Goal: Find specific page/section: Find specific page/section

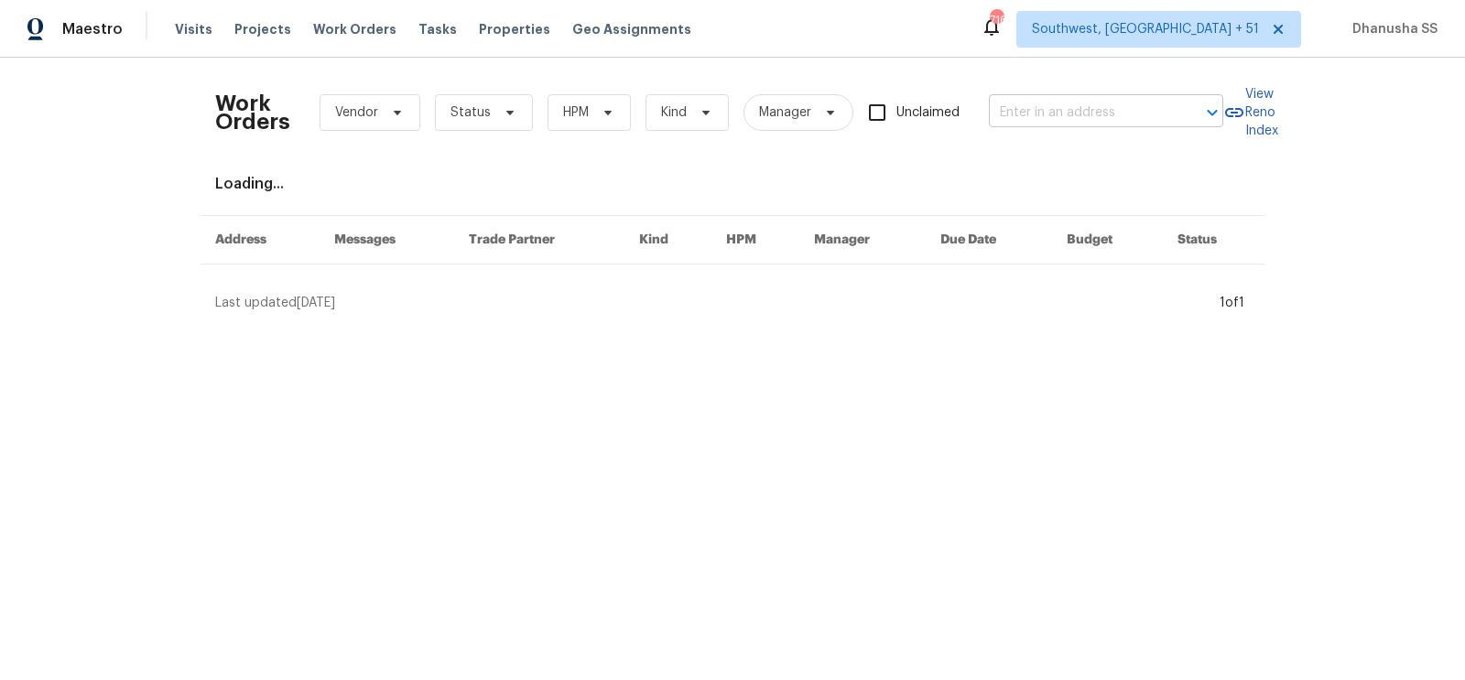
click at [1101, 123] on input "text" at bounding box center [1080, 113] width 183 height 28
paste input "[STREET_ADDRESS]"
type input "[STREET_ADDRESS]"
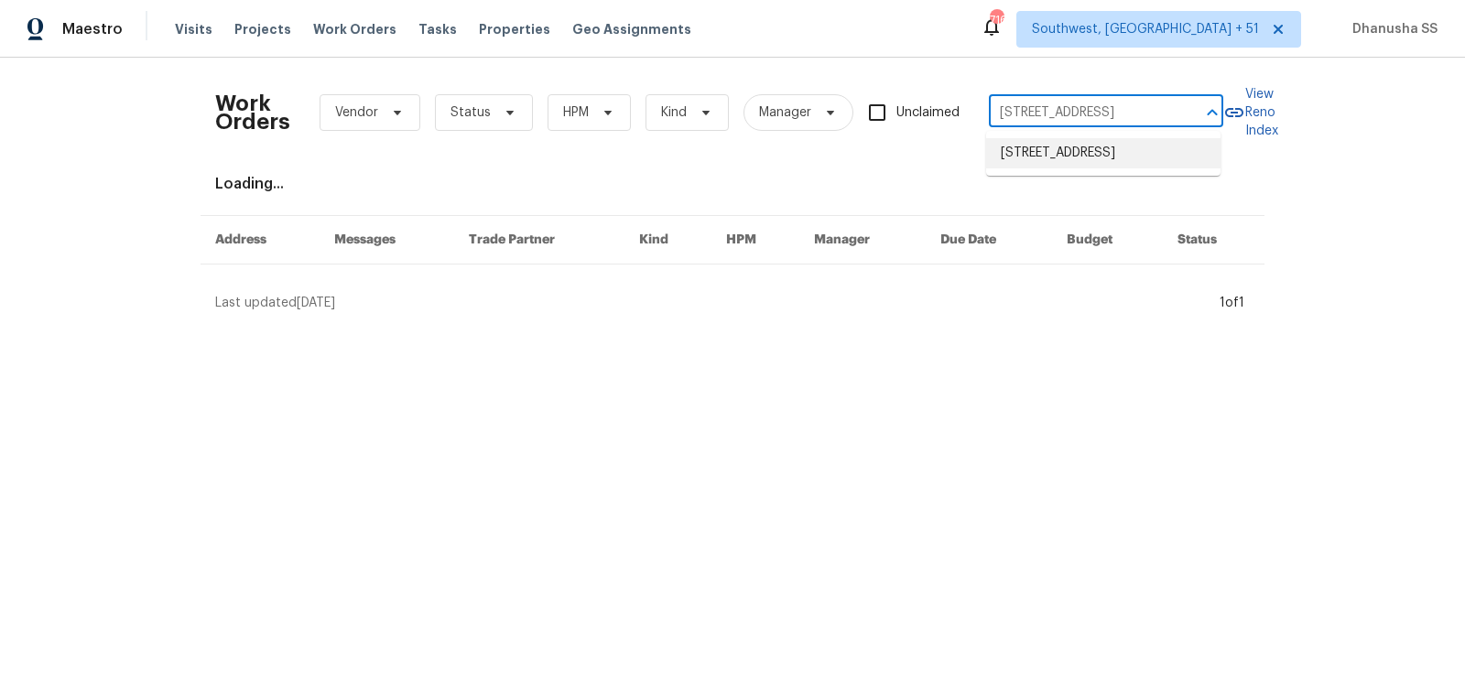
click at [1052, 168] on li "[STREET_ADDRESS]" at bounding box center [1103, 153] width 234 height 30
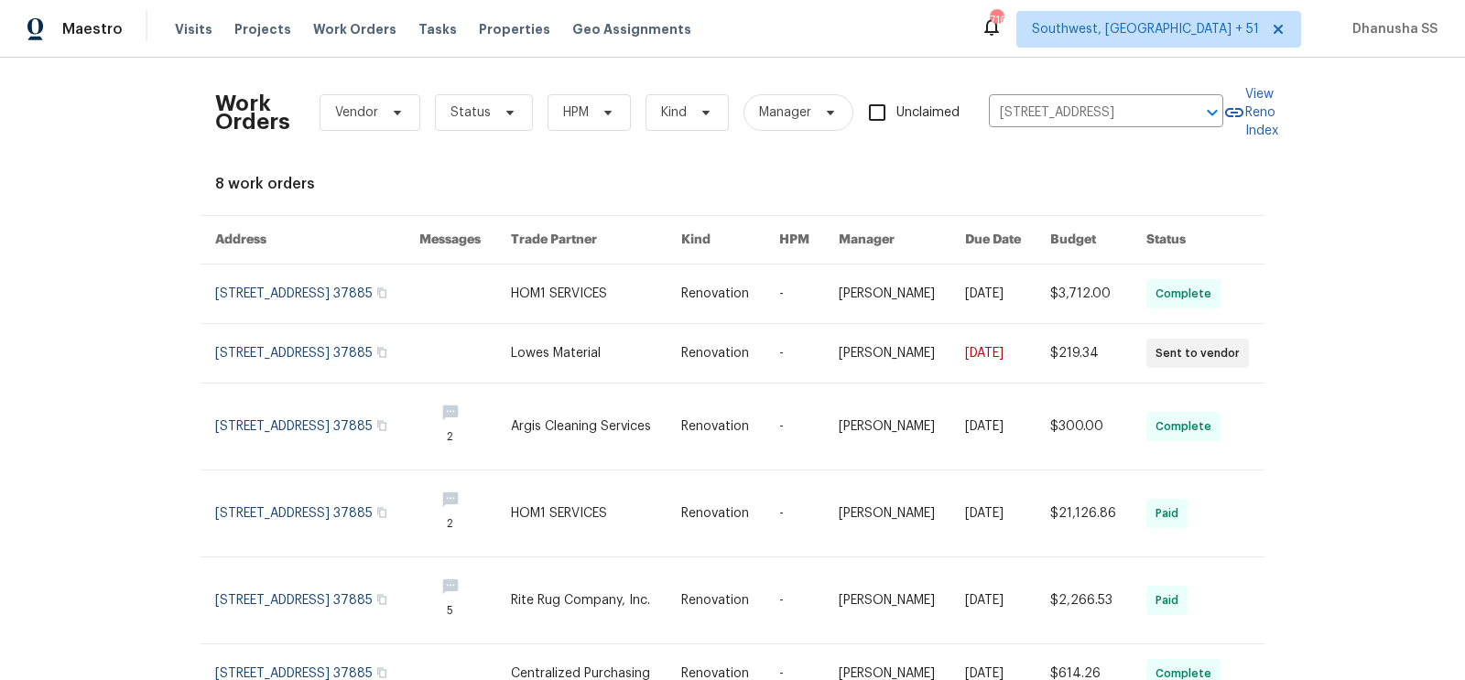
click at [530, 311] on td "HOM1 SERVICES" at bounding box center [581, 295] width 170 height 60
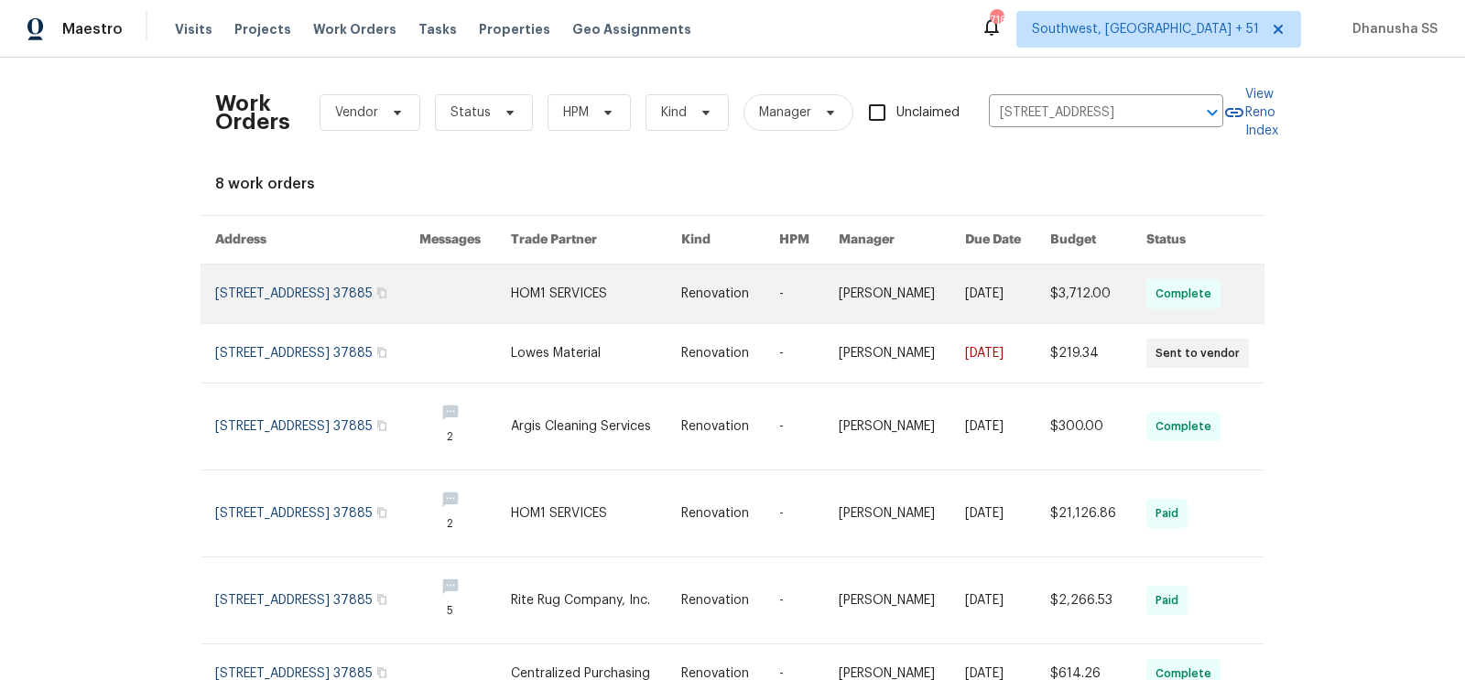
click at [462, 305] on link at bounding box center [465, 294] width 92 height 59
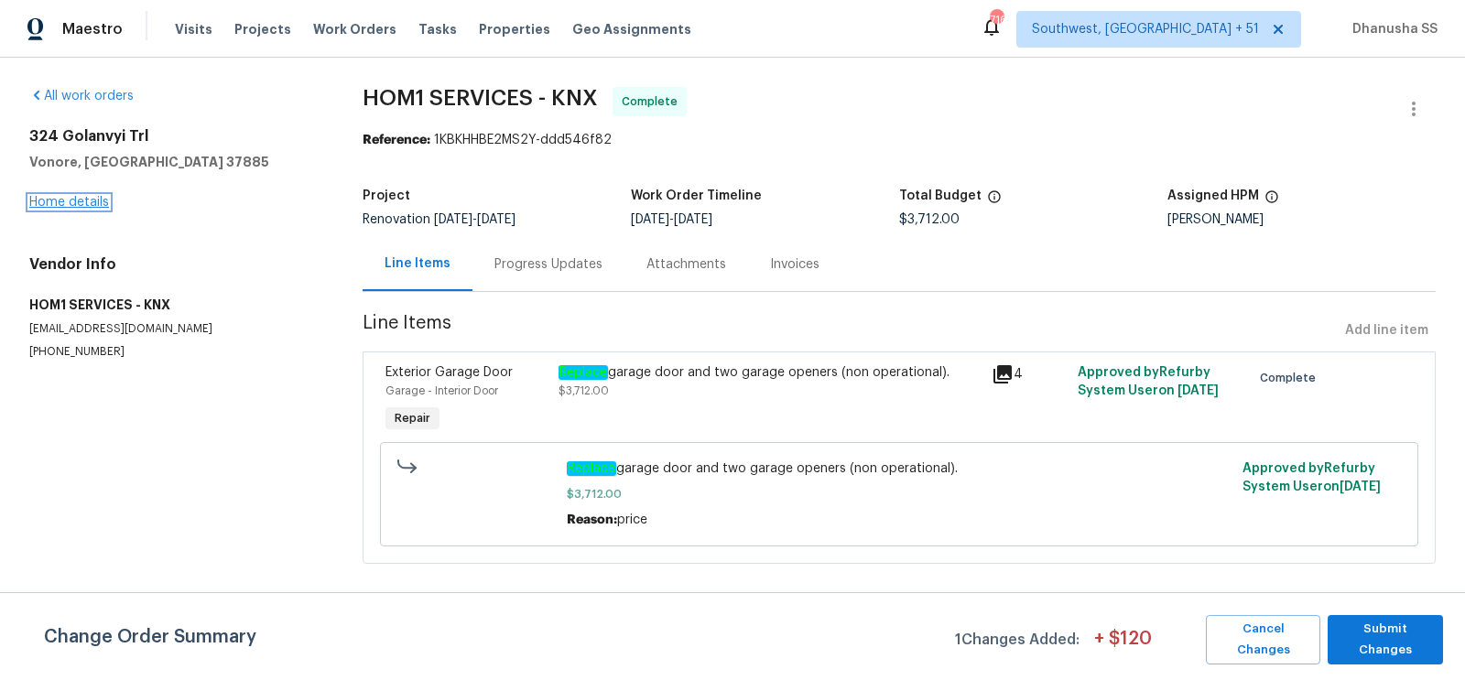
click at [52, 203] on link "Home details" at bounding box center [69, 202] width 80 height 13
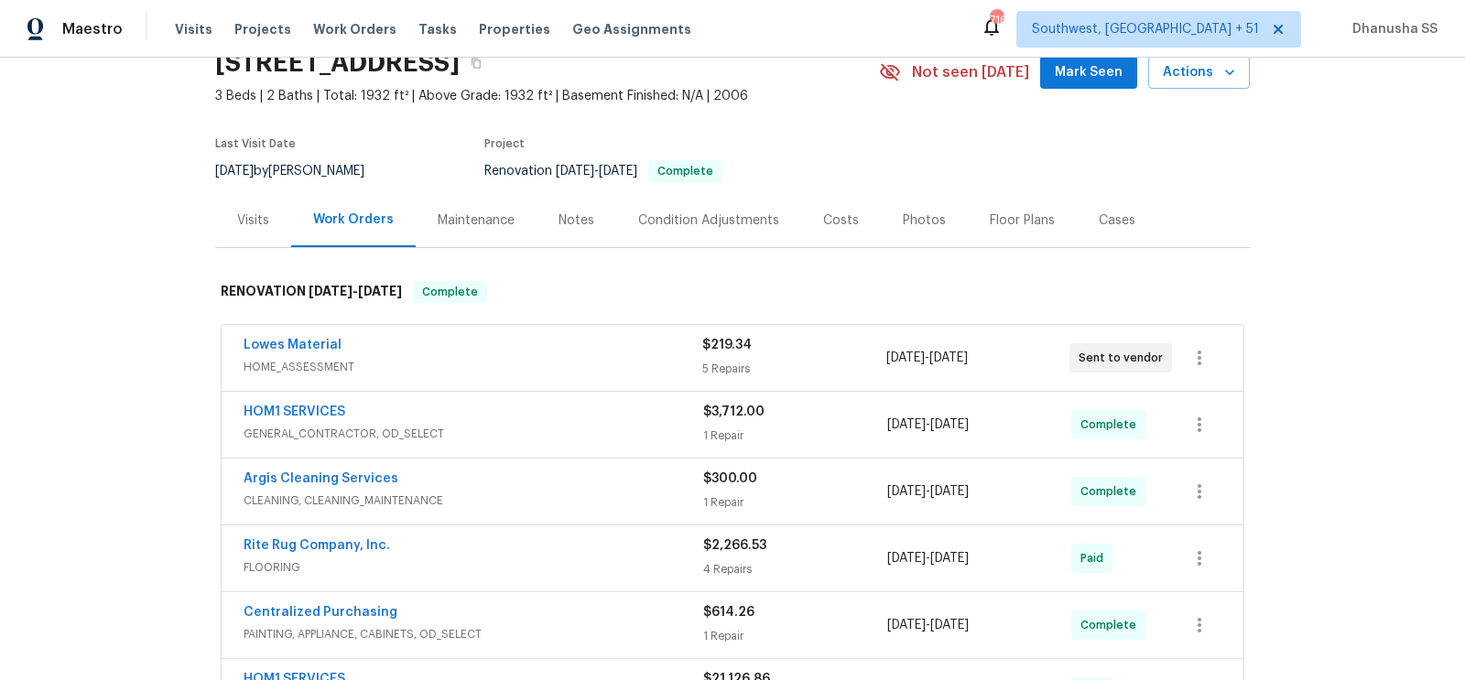
scroll to position [322, 0]
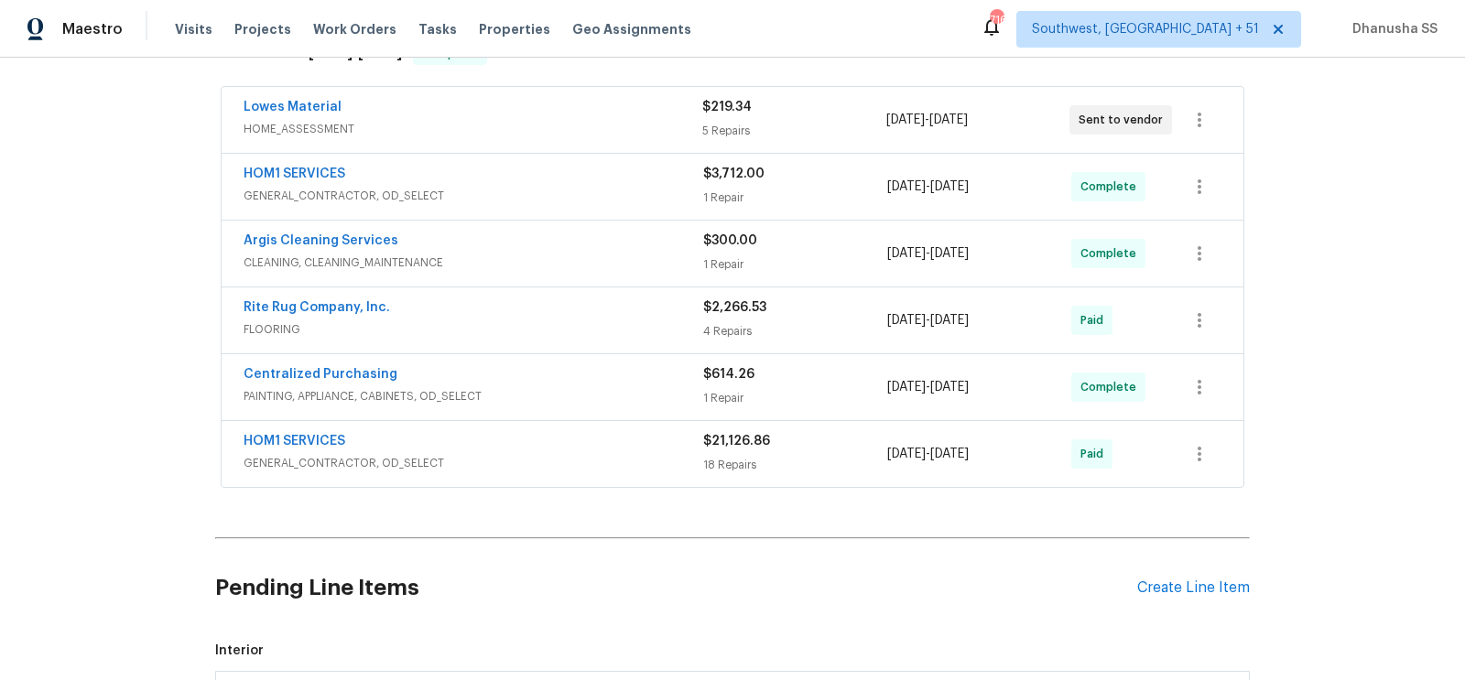
click at [603, 321] on span "FLOORING" at bounding box center [474, 329] width 460 height 18
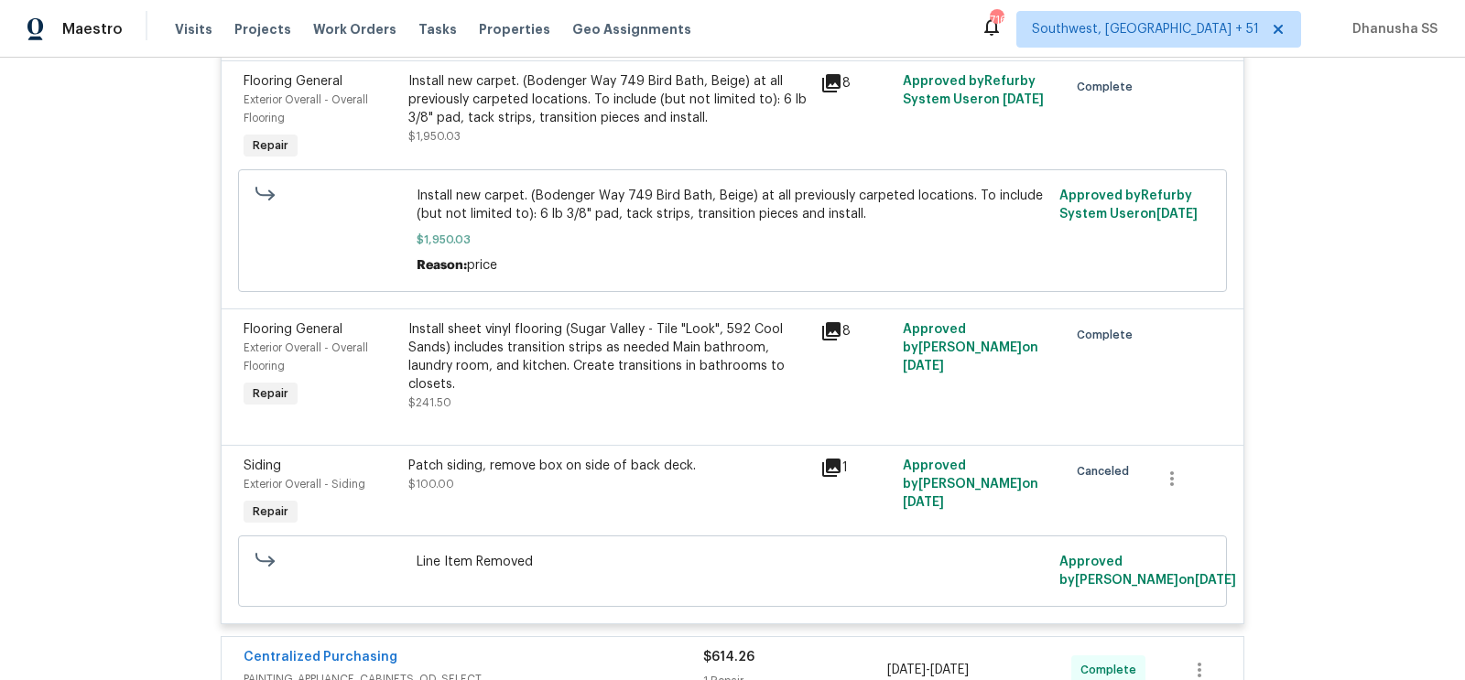
scroll to position [446, 0]
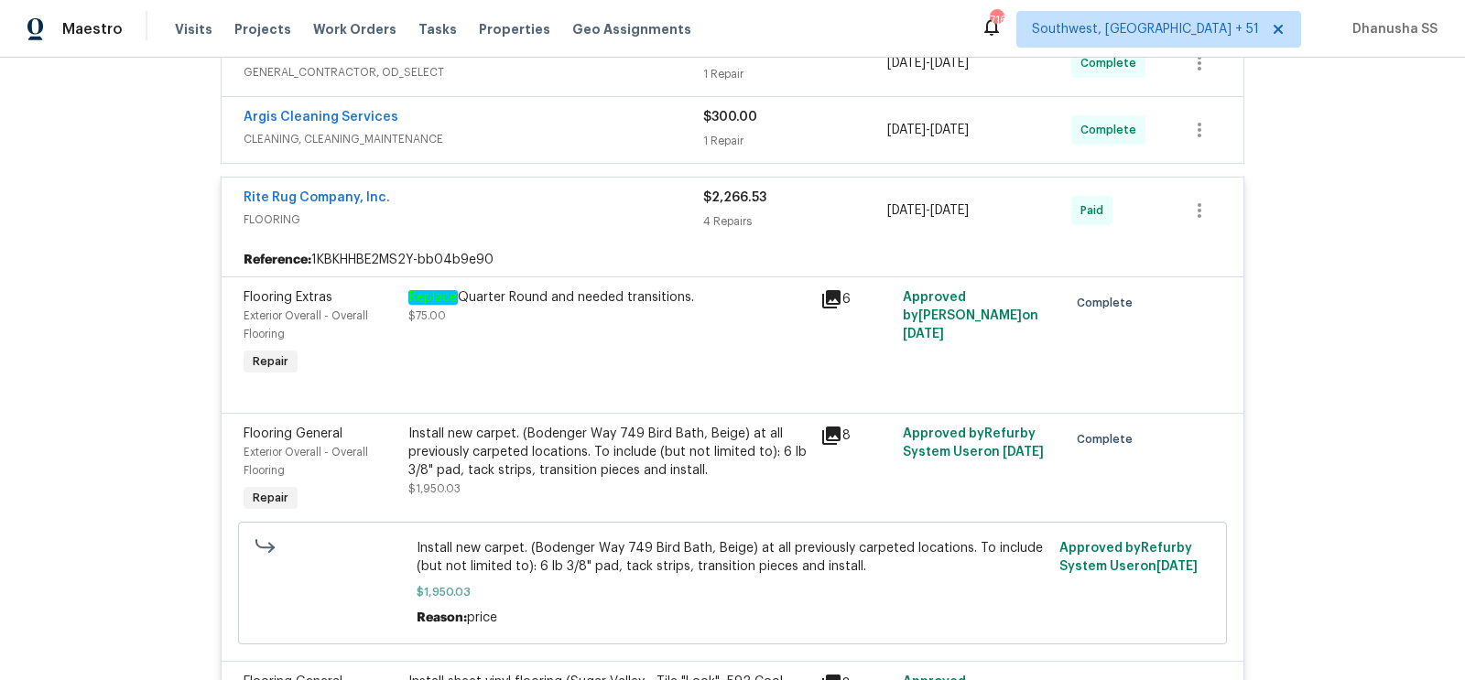
click at [616, 142] on span "CLEANING, CLEANING_MAINTENANCE" at bounding box center [474, 139] width 460 height 18
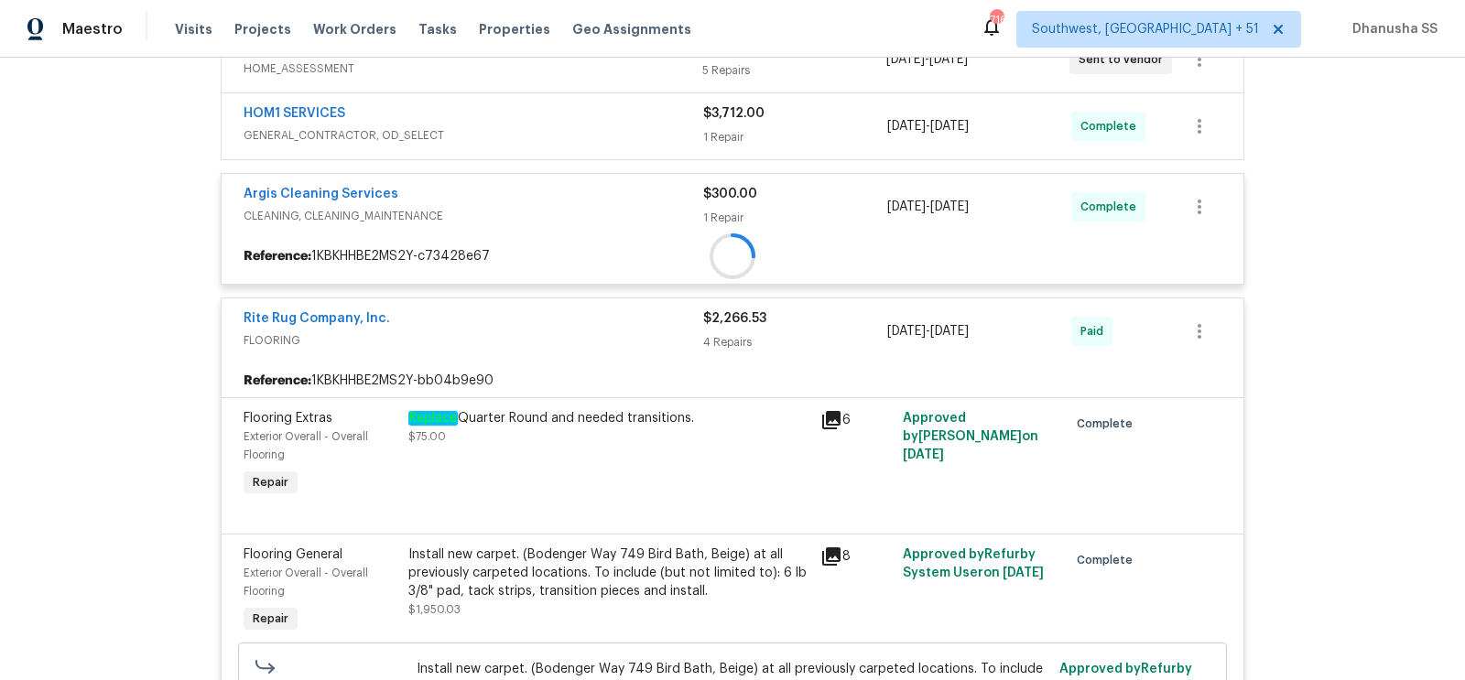
scroll to position [307, 0]
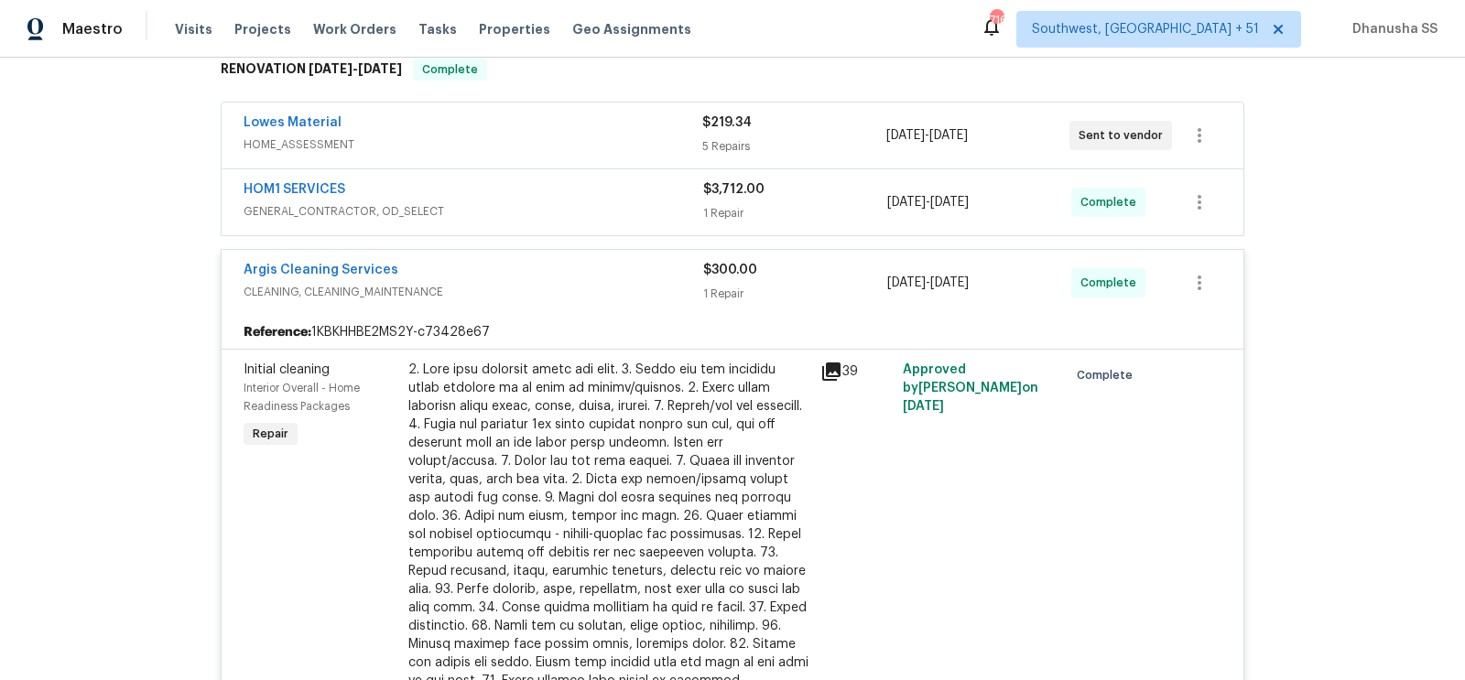
click at [622, 187] on div "HOM1 SERVICES" at bounding box center [474, 191] width 460 height 22
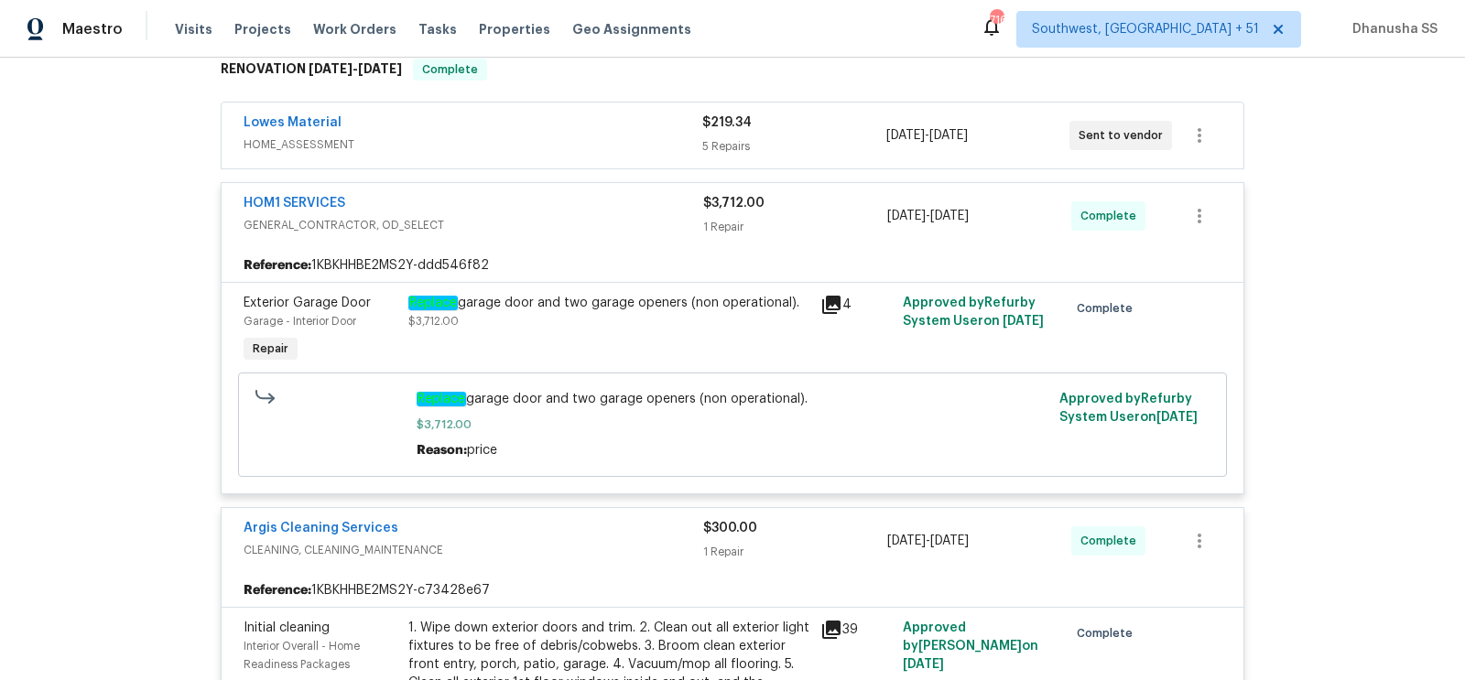
click at [624, 120] on div "Lowes Material" at bounding box center [473, 125] width 459 height 22
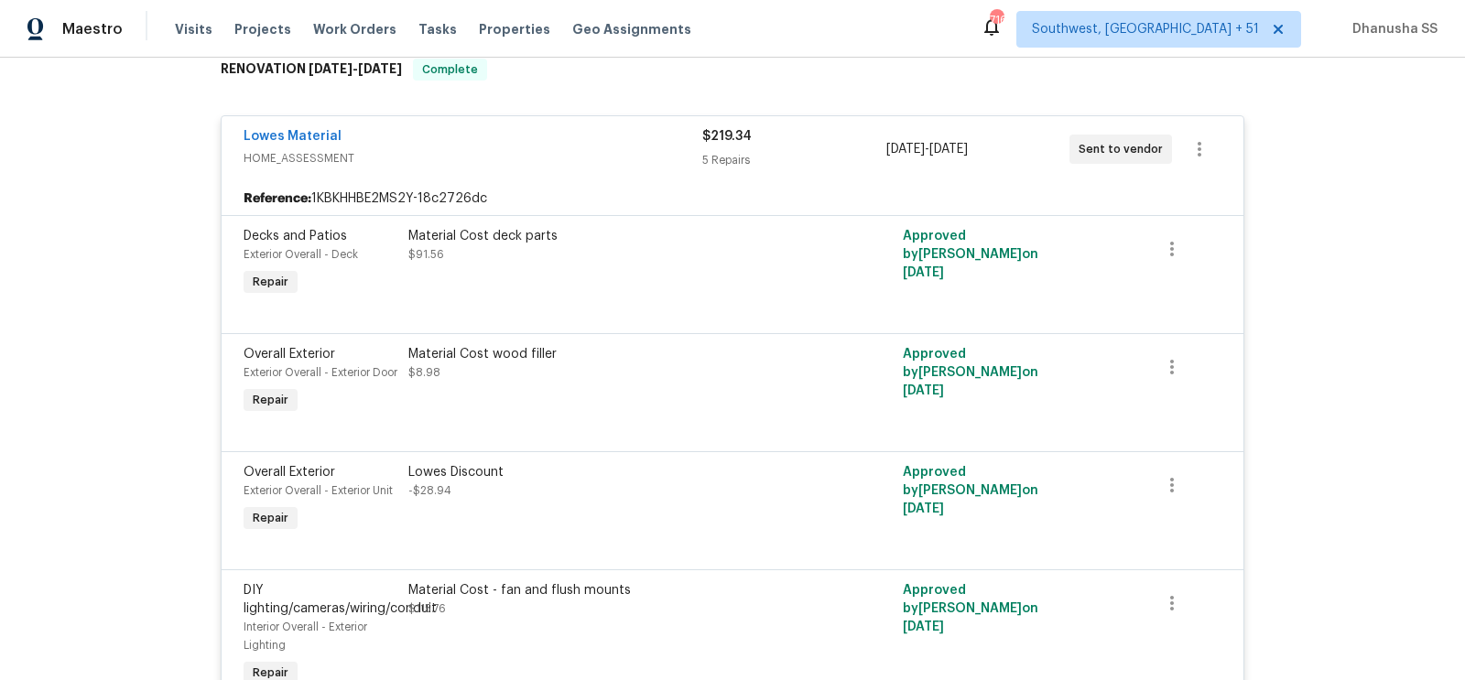
click at [628, 362] on div "Material Cost wood filler $8.98" at bounding box center [608, 363] width 401 height 37
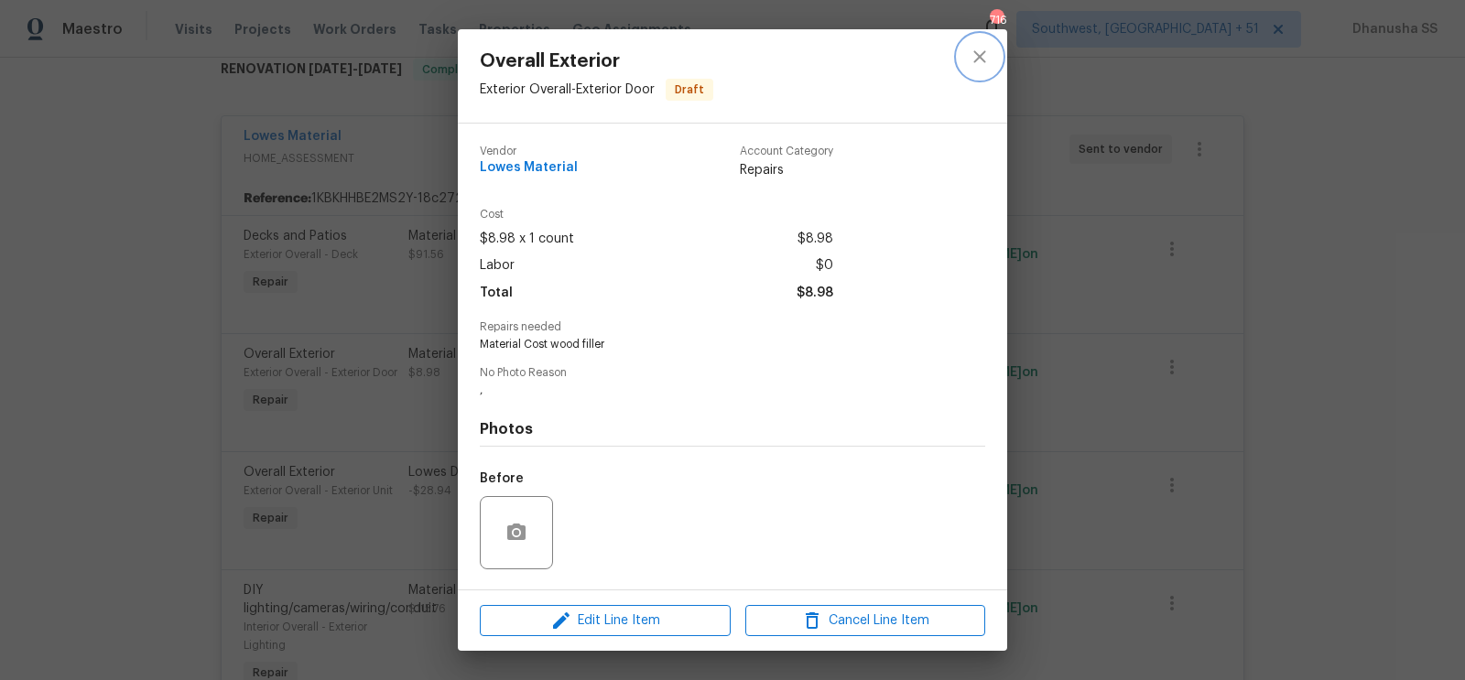
click at [967, 58] on button "close" at bounding box center [980, 57] width 44 height 44
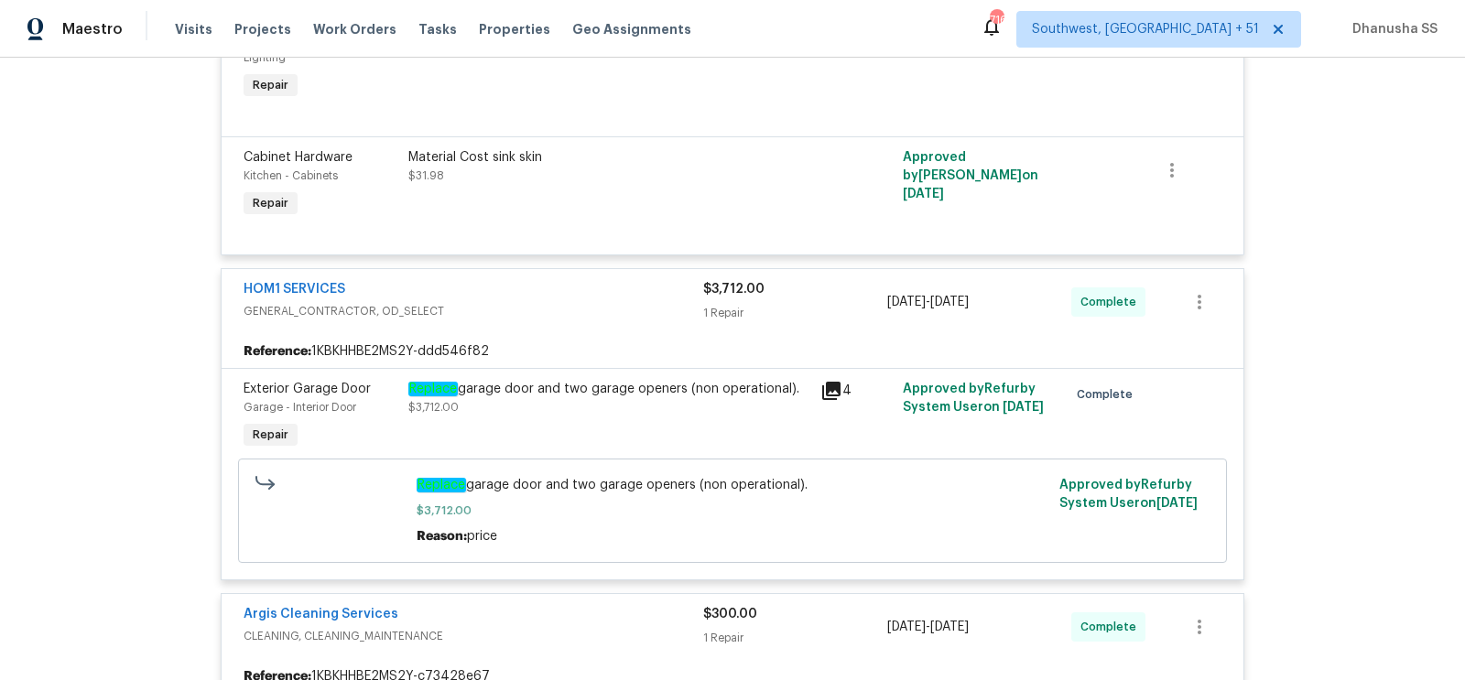
scroll to position [900, 0]
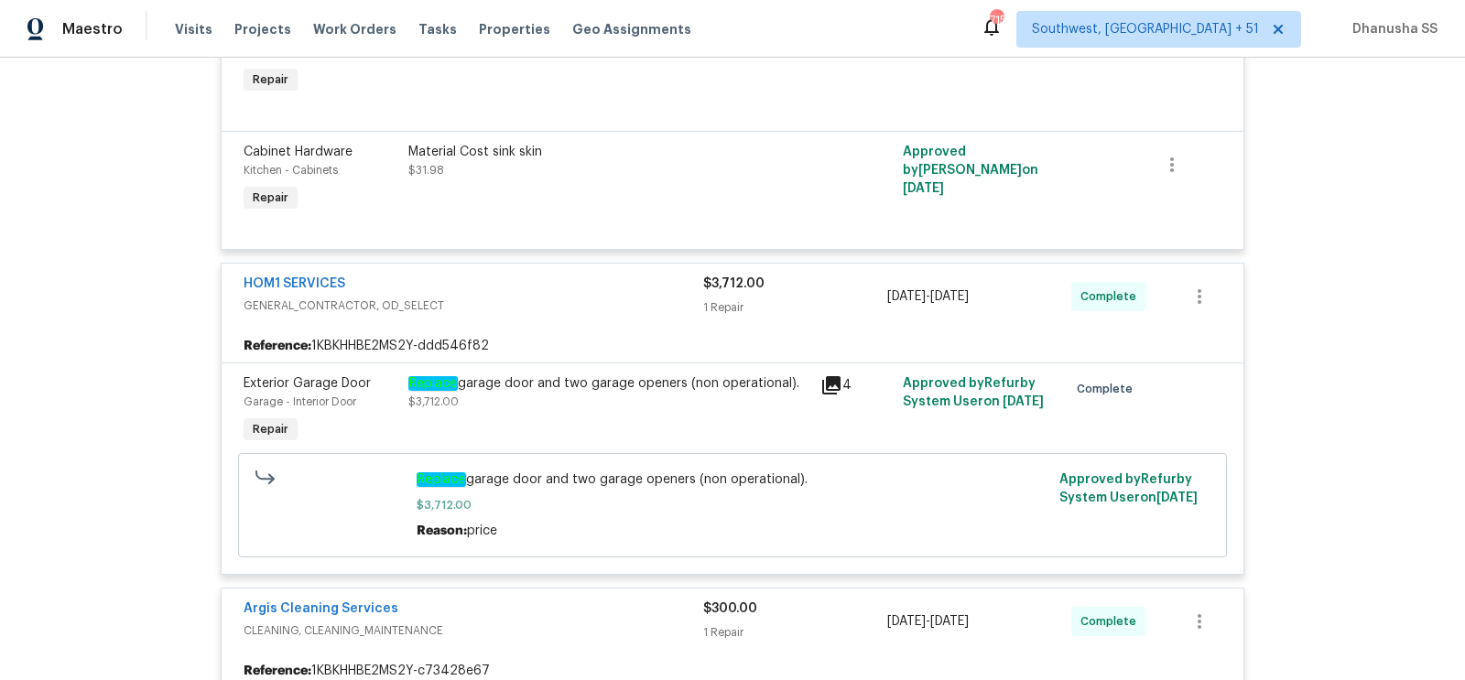
click at [517, 411] on div "Replace garage door and two garage openers (non operational). $3,712.00" at bounding box center [608, 393] width 401 height 37
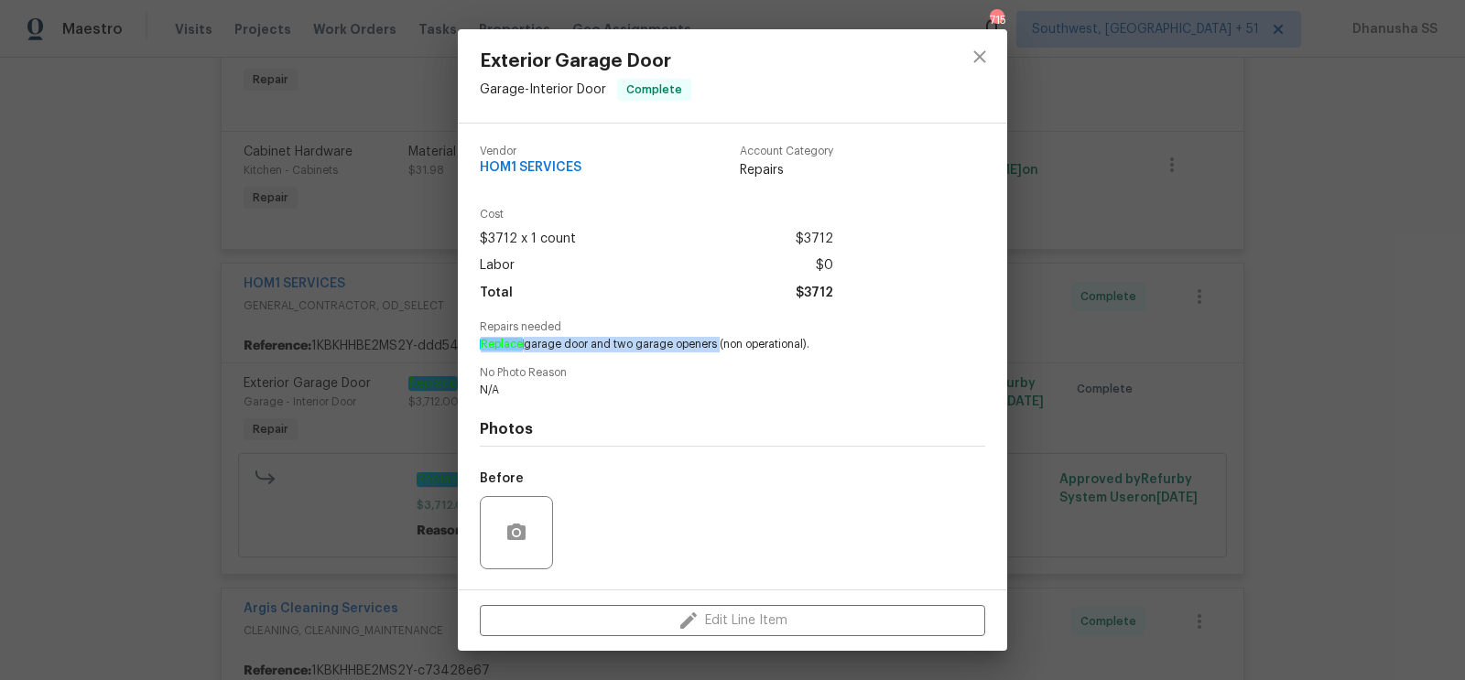
drag, startPoint x: 479, startPoint y: 345, endPoint x: 715, endPoint y: 346, distance: 236.3
click at [715, 346] on span "Replace garage door and two garage openers (non operational)." at bounding box center [707, 345] width 455 height 16
copy span "Replace garage door and two garage openers"
click at [987, 55] on icon "close" at bounding box center [980, 57] width 22 height 22
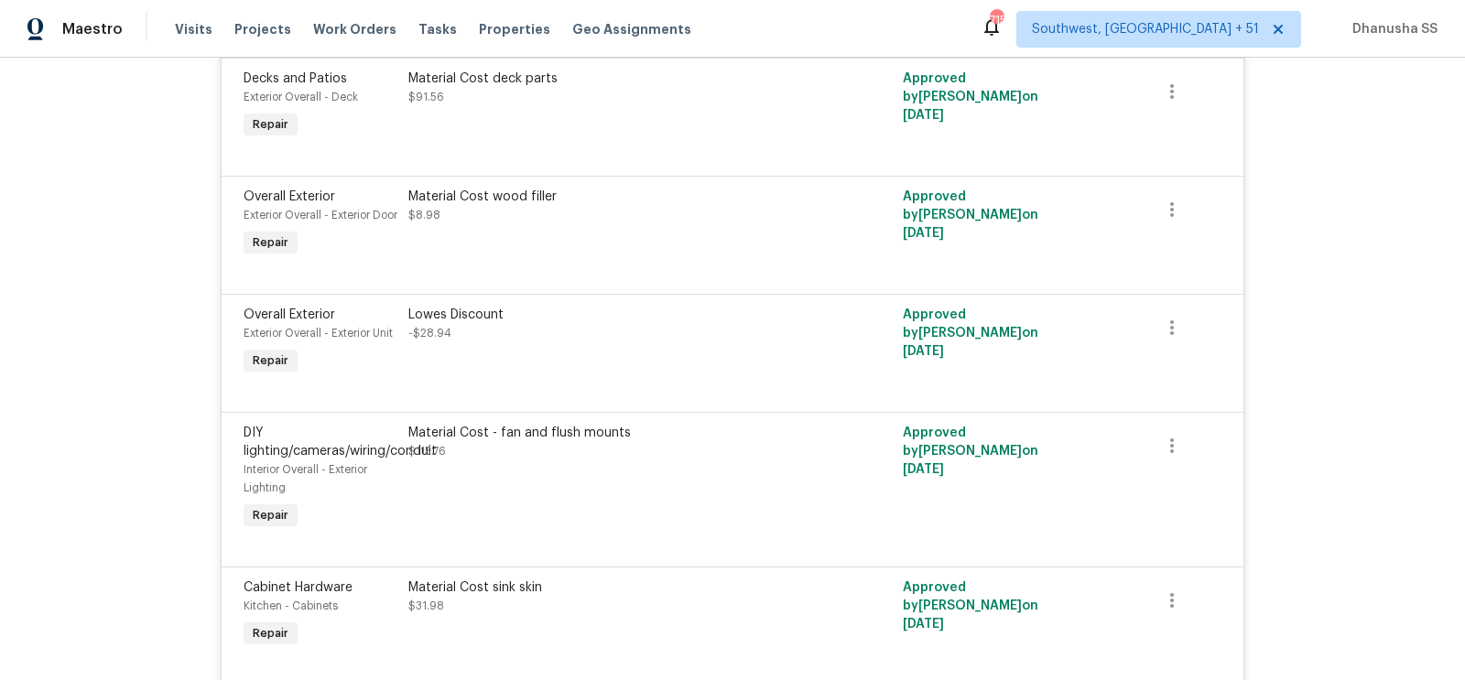
scroll to position [0, 0]
